Goal: Transaction & Acquisition: Purchase product/service

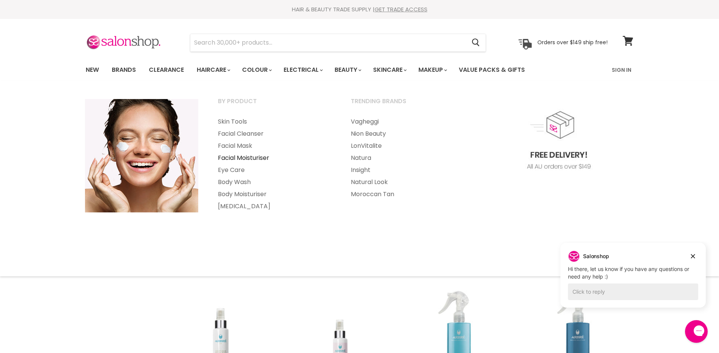
click at [255, 157] on link "Facial Moisturiser" at bounding box center [273, 158] width 131 height 12
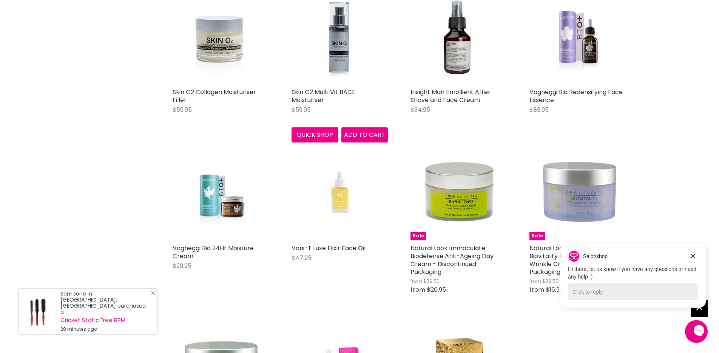
scroll to position [1018, 0]
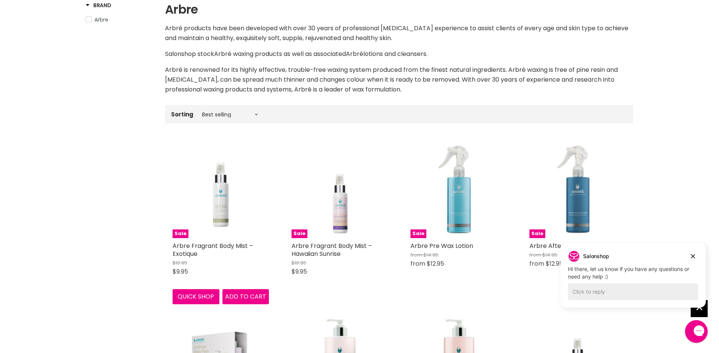
scroll to position [144, 0]
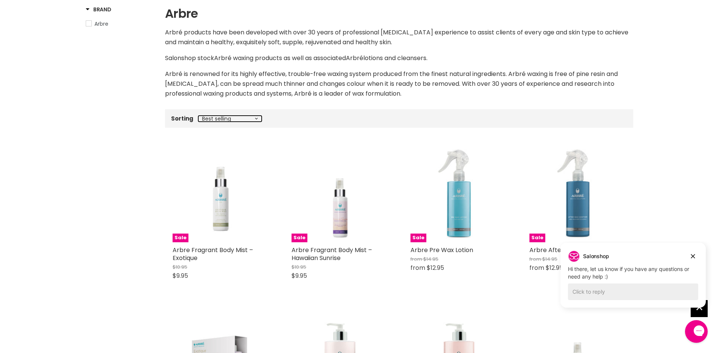
click at [255, 117] on select "Best selling Featured Price, low to high Price, high to low Alphabetically, A-Z…" at bounding box center [229, 119] width 63 height 6
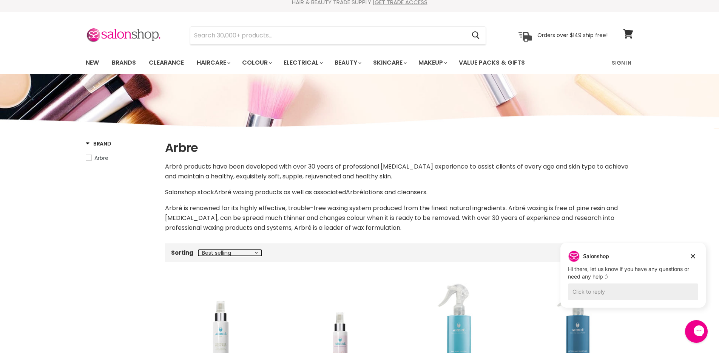
scroll to position [0, 0]
